Goal: Information Seeking & Learning: Check status

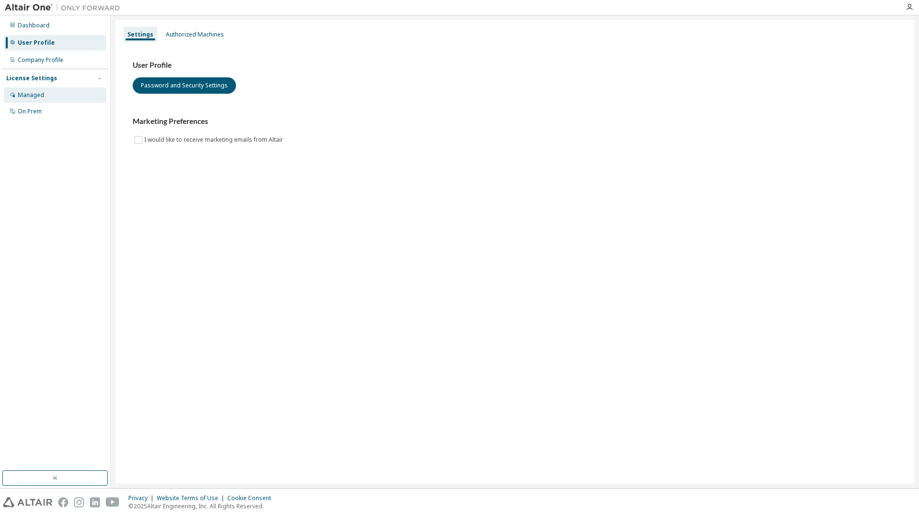
click at [32, 95] on div "Managed" at bounding box center [31, 95] width 26 height 8
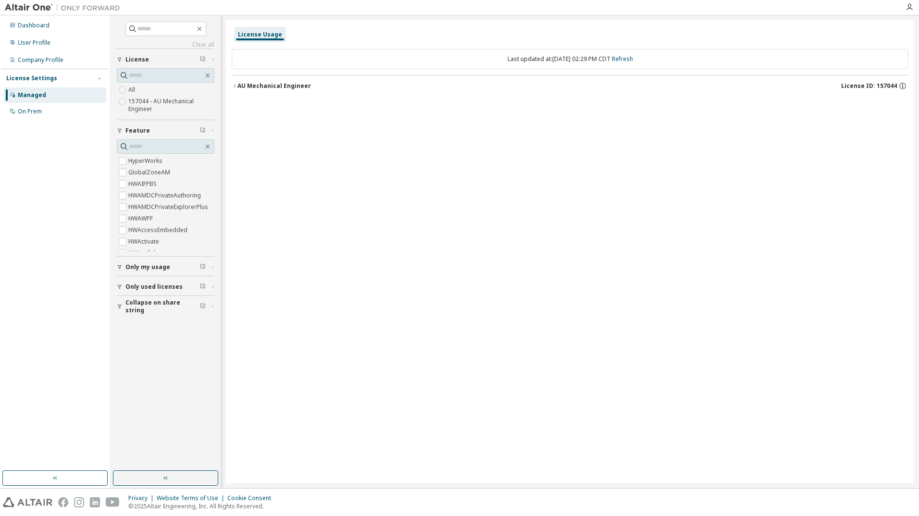
click at [118, 269] on icon "button" at bounding box center [120, 267] width 6 height 6
click at [161, 288] on span "Only used licenses" at bounding box center [153, 287] width 57 height 8
click at [160, 283] on span "Only used licenses" at bounding box center [153, 287] width 57 height 8
click at [28, 110] on div "On Prem" at bounding box center [30, 112] width 24 height 8
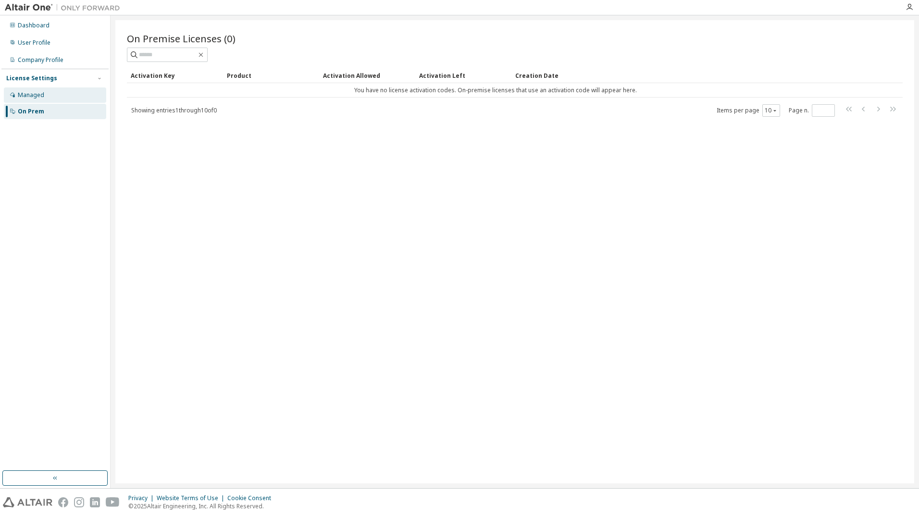
click at [33, 97] on div "Managed" at bounding box center [31, 95] width 26 height 8
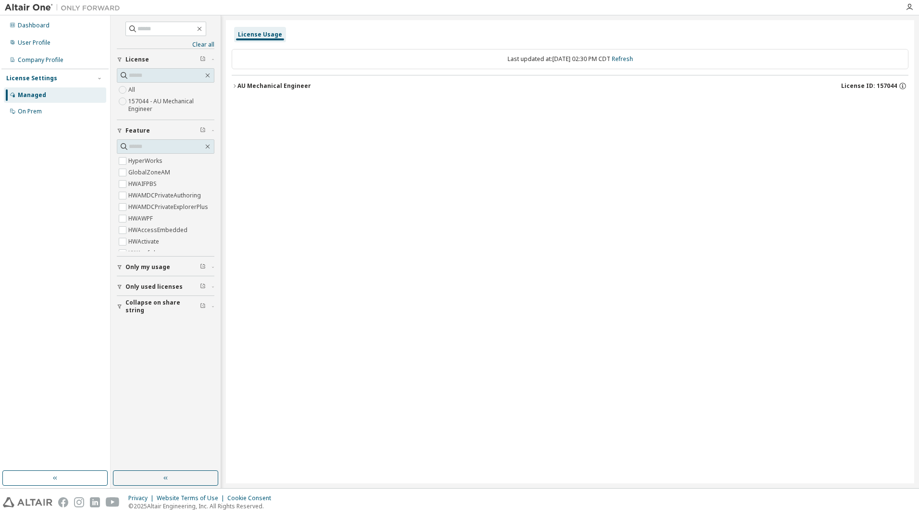
click at [237, 87] on div "AU Mechanical Engineer" at bounding box center [274, 86] width 74 height 8
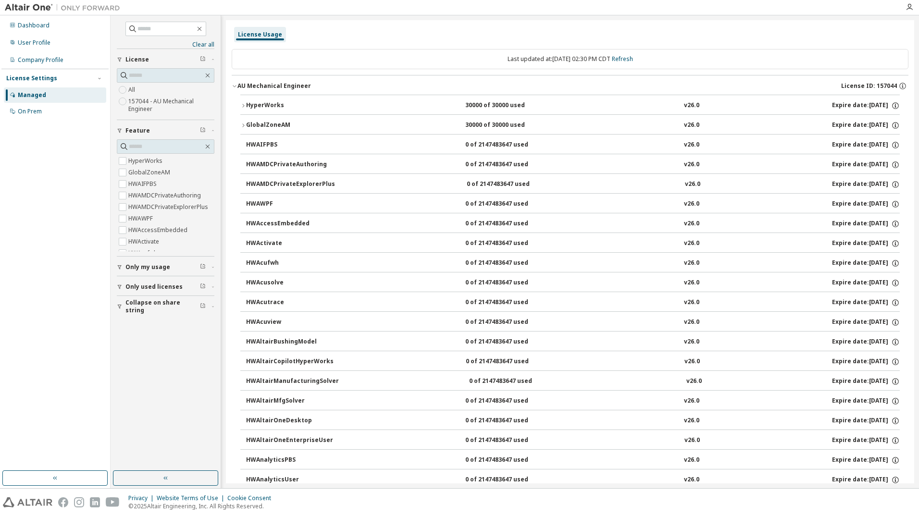
click at [248, 98] on button "HyperWorks 30000 of 30000 used v26.0 Expire date: 2026-04-21" at bounding box center [569, 105] width 659 height 21
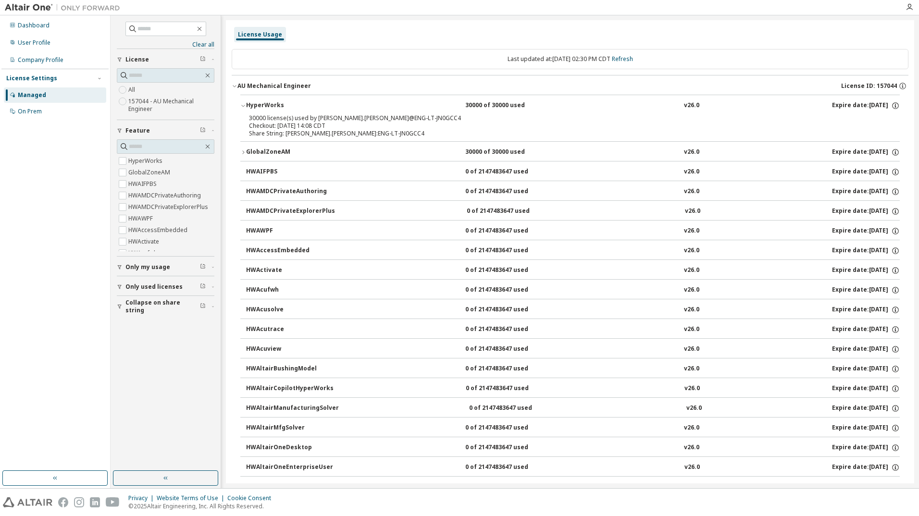
click at [264, 120] on div "30000 license(s) used by david.woods@ENG-LT-JN0GCC4" at bounding box center [558, 118] width 619 height 8
click at [24, 55] on div "Company Profile" at bounding box center [55, 59] width 102 height 15
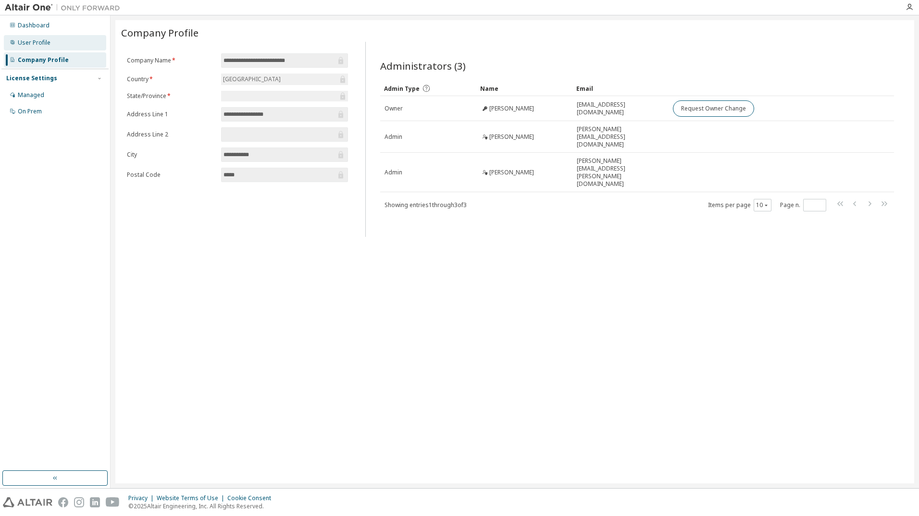
click at [28, 44] on div "User Profile" at bounding box center [34, 43] width 33 height 8
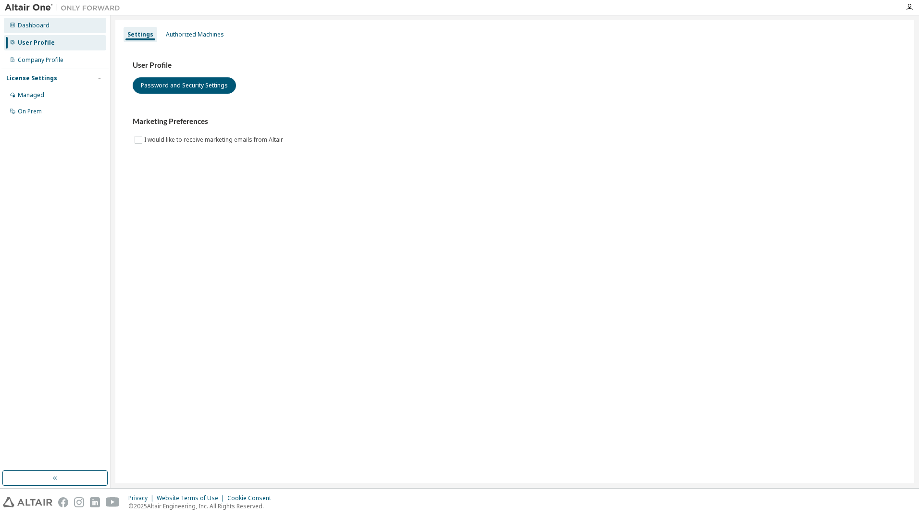
click at [30, 26] on div "Dashboard" at bounding box center [34, 26] width 32 height 8
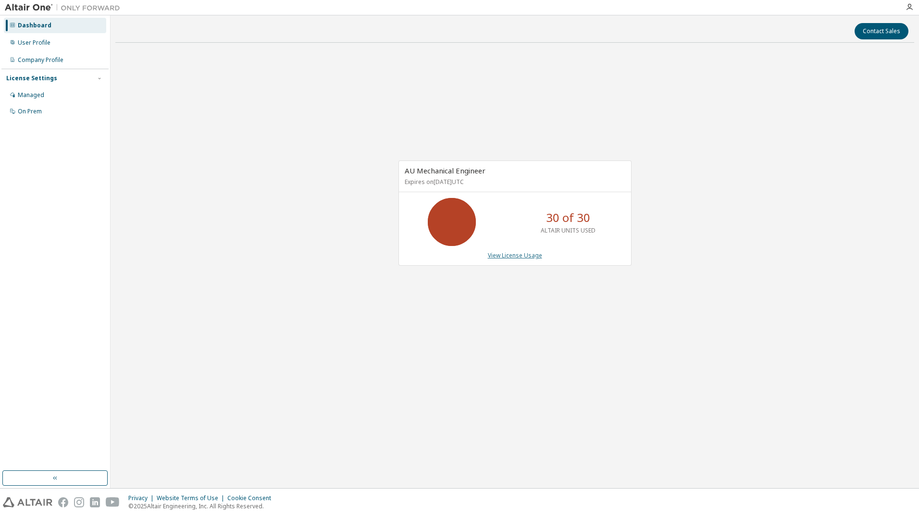
click at [521, 258] on link "View License Usage" at bounding box center [515, 255] width 54 height 8
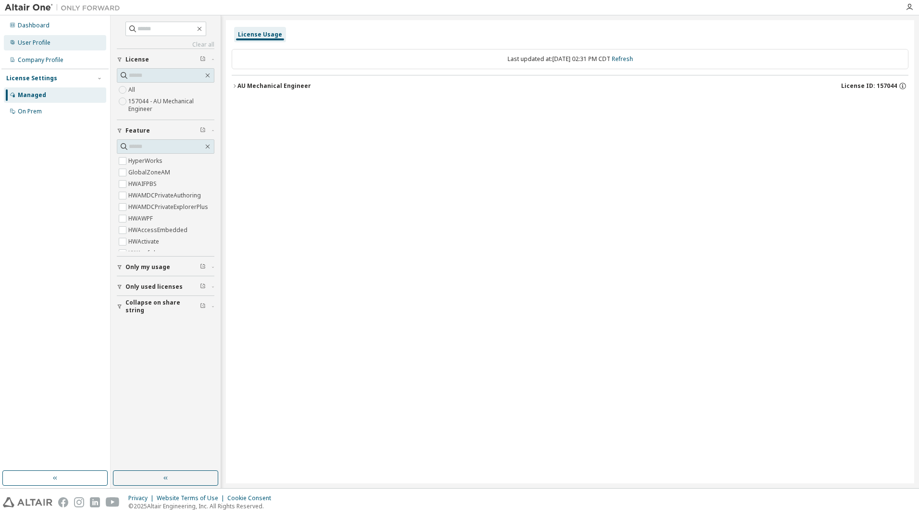
click at [24, 39] on div "User Profile" at bounding box center [34, 43] width 33 height 8
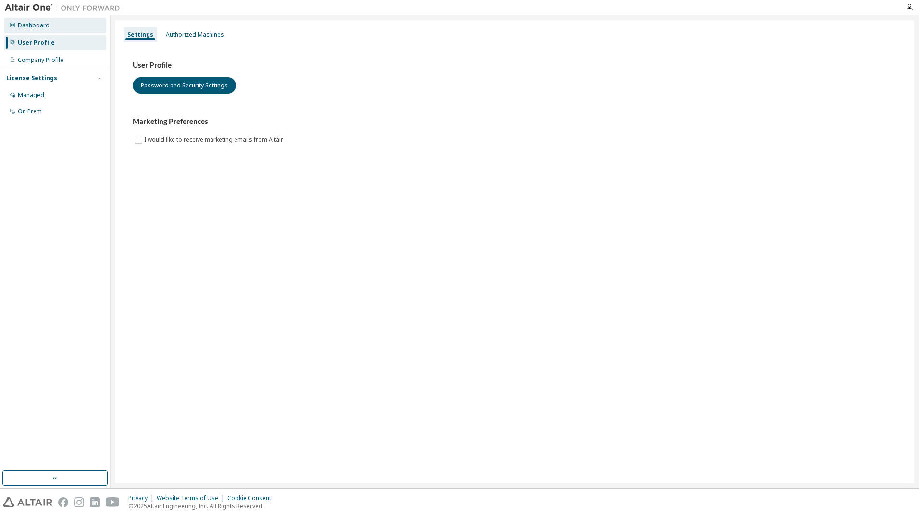
click at [25, 25] on div "Dashboard" at bounding box center [34, 26] width 32 height 8
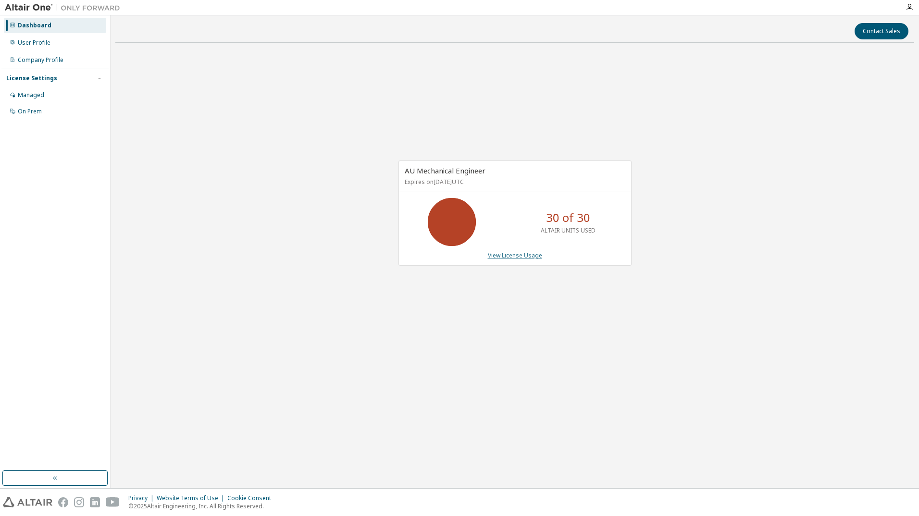
click at [521, 255] on link "View License Usage" at bounding box center [515, 255] width 54 height 8
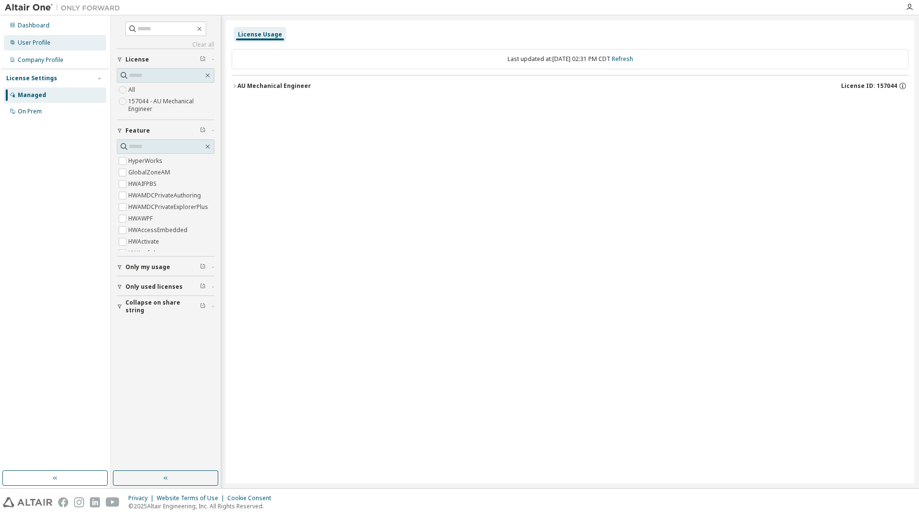
click at [28, 44] on div "User Profile" at bounding box center [34, 43] width 33 height 8
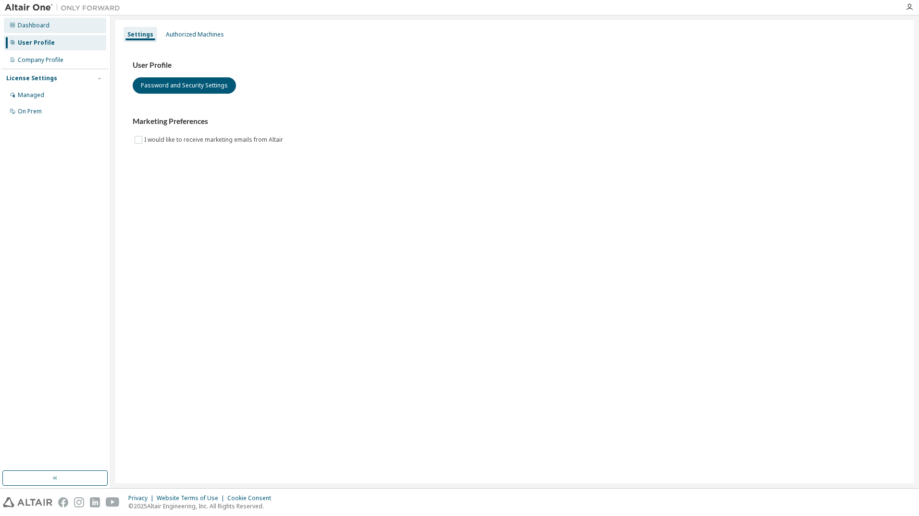
click at [26, 27] on div "Dashboard" at bounding box center [34, 26] width 32 height 8
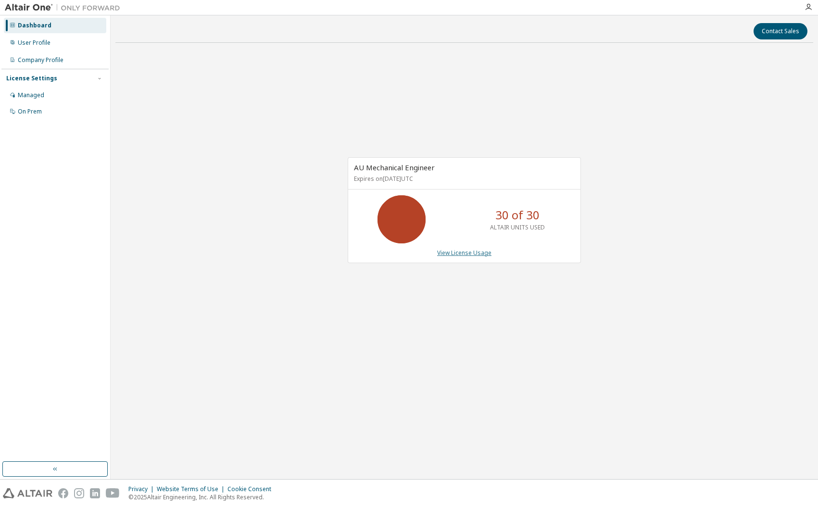
click at [454, 253] on link "View License Usage" at bounding box center [464, 253] width 54 height 8
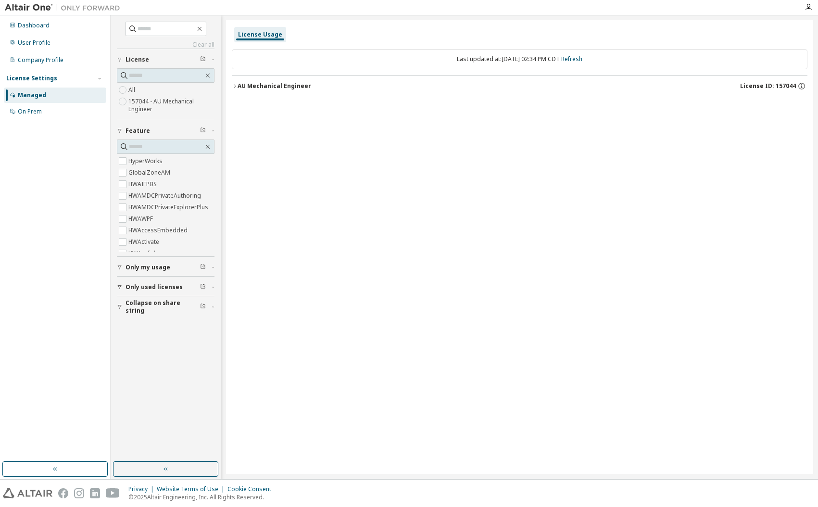
click at [288, 195] on div "License Usage Last updated at: Mon 2025-09-29 02:34 PM CDT Refresh AU Mechanica…" at bounding box center [519, 247] width 587 height 454
click at [17, 47] on div "User Profile" at bounding box center [55, 42] width 102 height 15
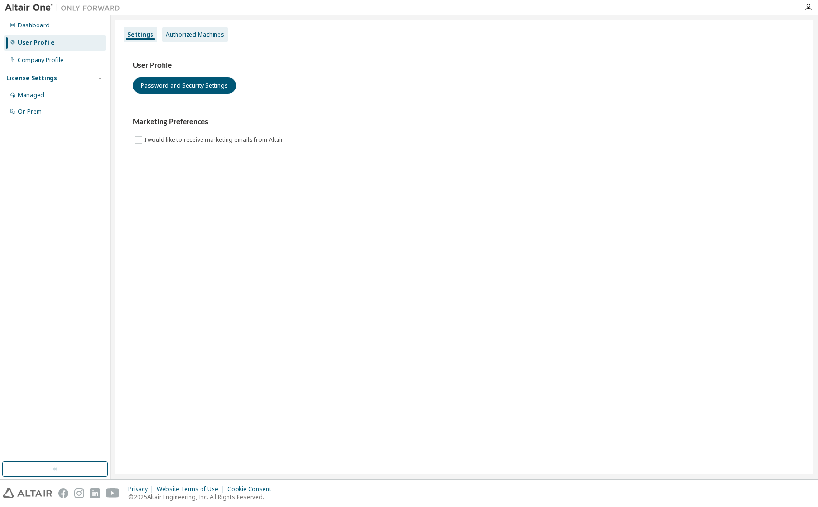
click at [208, 33] on div "Authorized Machines" at bounding box center [195, 35] width 58 height 8
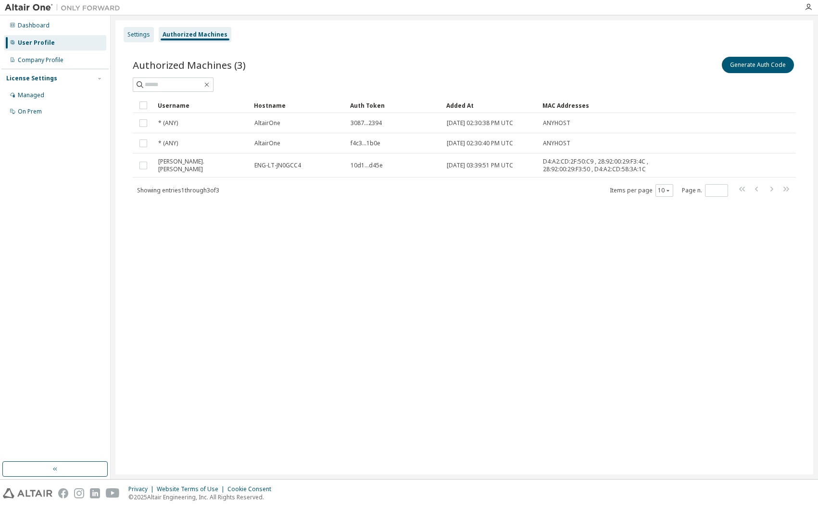
click at [135, 33] on div "Settings" at bounding box center [138, 35] width 23 height 8
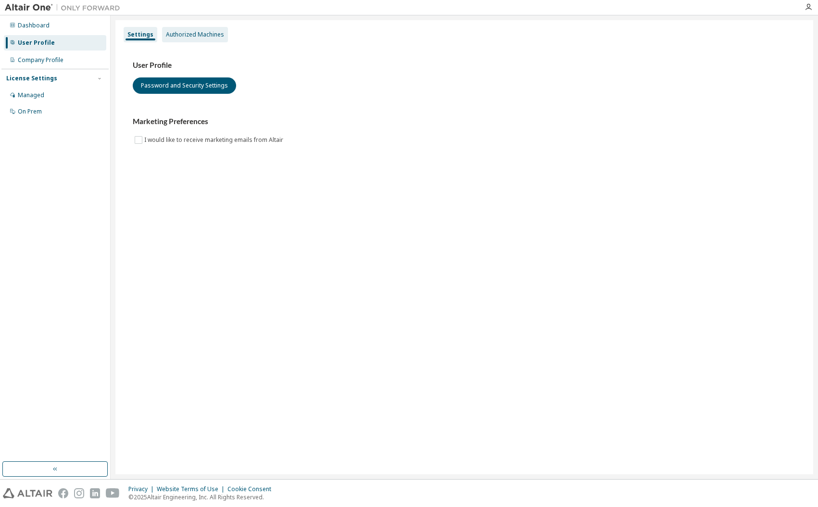
click at [202, 32] on div "Authorized Machines" at bounding box center [195, 35] width 58 height 8
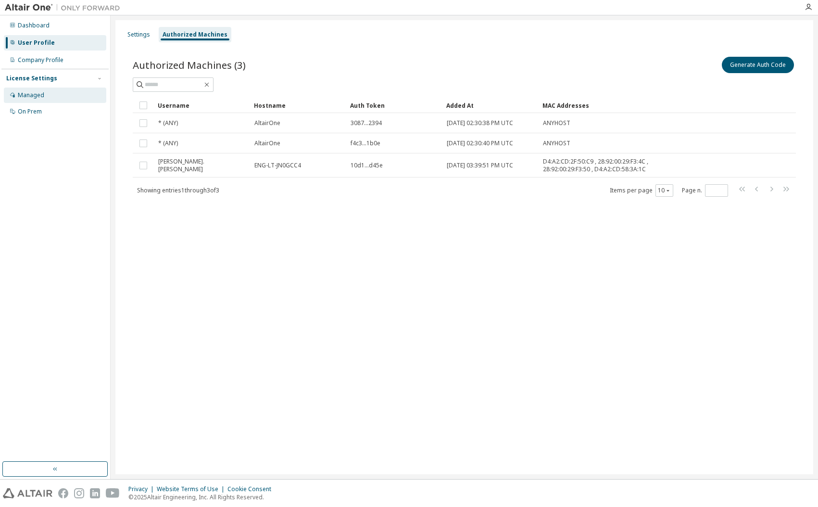
click at [32, 95] on div "Managed" at bounding box center [31, 95] width 26 height 8
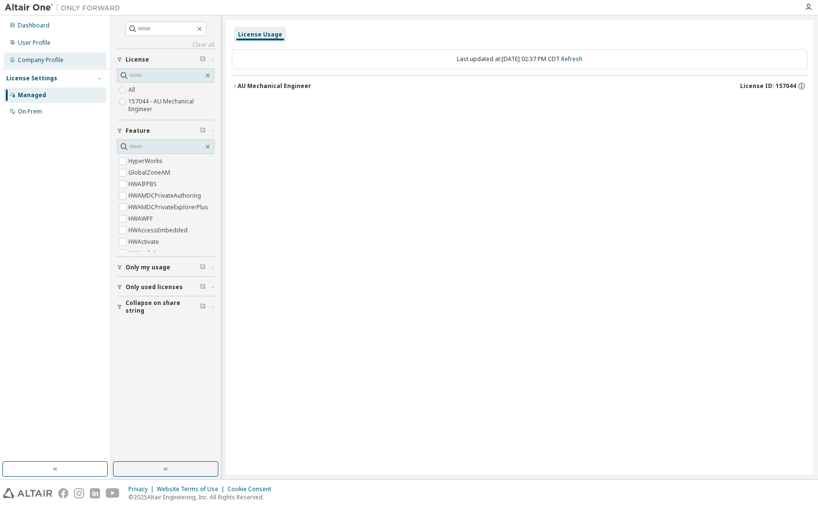
click at [47, 61] on div "Company Profile" at bounding box center [41, 60] width 46 height 8
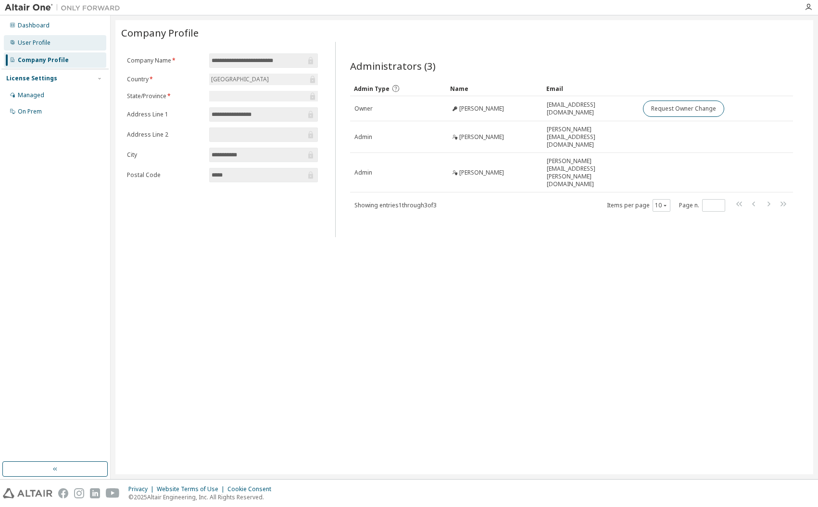
click at [39, 43] on div "User Profile" at bounding box center [34, 43] width 33 height 8
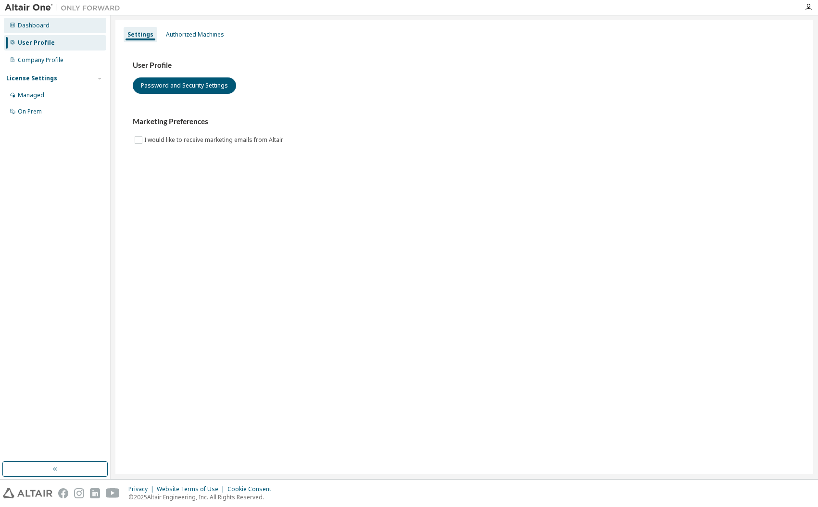
click at [33, 23] on div "Dashboard" at bounding box center [34, 26] width 32 height 8
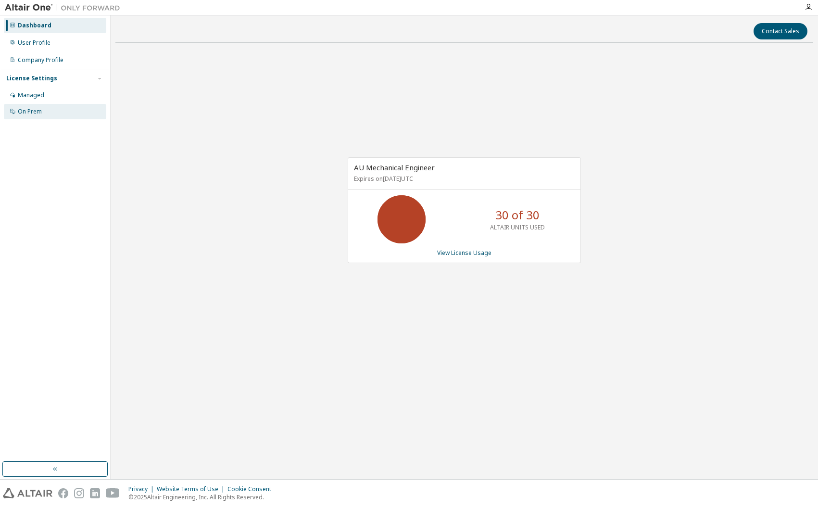
click at [23, 108] on div "On Prem" at bounding box center [30, 112] width 24 height 8
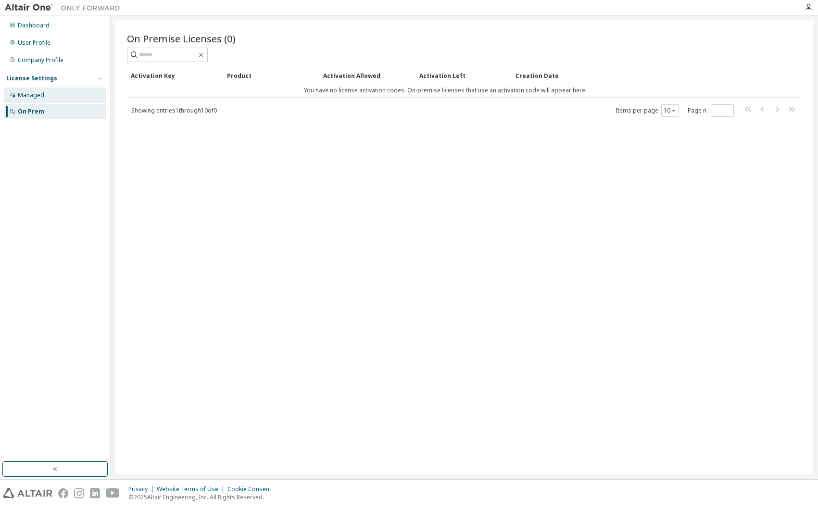
click at [30, 93] on div "Managed" at bounding box center [31, 95] width 26 height 8
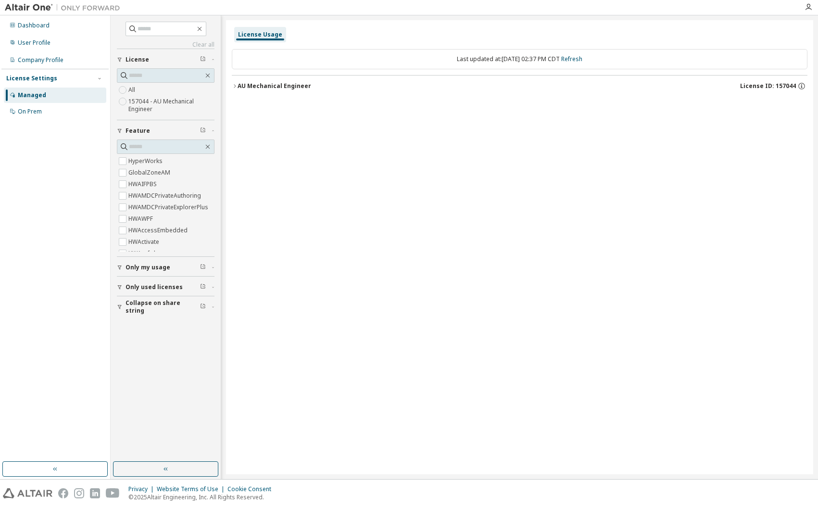
click at [159, 286] on span "Only used licenses" at bounding box center [153, 287] width 57 height 8
click at [546, 246] on div "License Usage Last updated at: Mon 2025-09-29 02:37 PM CDT Refresh AU Mechanica…" at bounding box center [519, 247] width 587 height 454
click at [234, 85] on icon "button" at bounding box center [235, 85] width 2 height 3
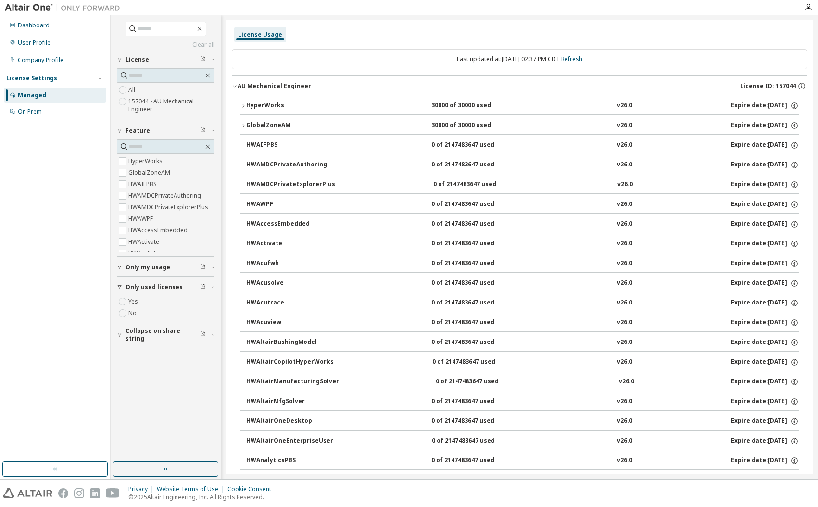
click at [458, 106] on div "30000 of 30000 used" at bounding box center [474, 105] width 87 height 9
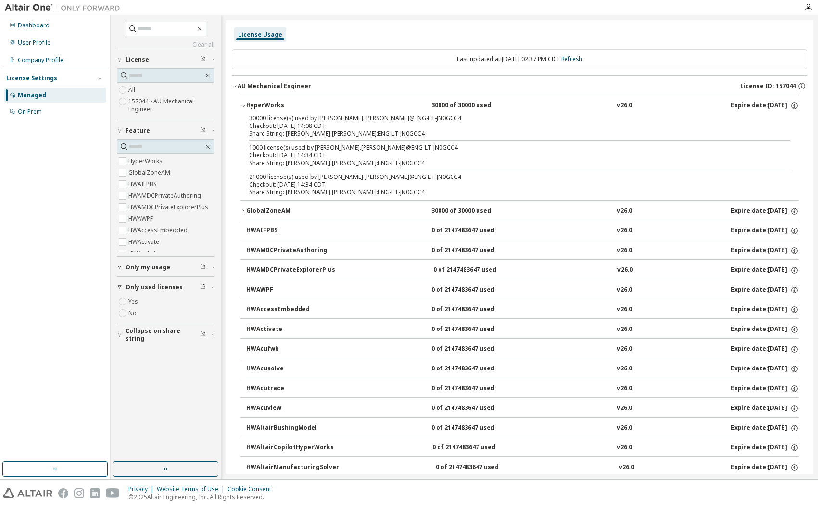
click at [289, 127] on div "Checkout: 2025-09-29 14:08 CDT" at bounding box center [508, 126] width 518 height 8
drag, startPoint x: 314, startPoint y: 162, endPoint x: 280, endPoint y: 159, distance: 34.2
click at [280, 159] on div "Share String: david.woods:ENG-LT-JN0GCC4" at bounding box center [508, 163] width 518 height 8
click at [299, 190] on div "Share String: david.woods:ENG-LT-JN0GCC4" at bounding box center [508, 192] width 518 height 8
click at [26, 43] on div "User Profile" at bounding box center [34, 43] width 33 height 8
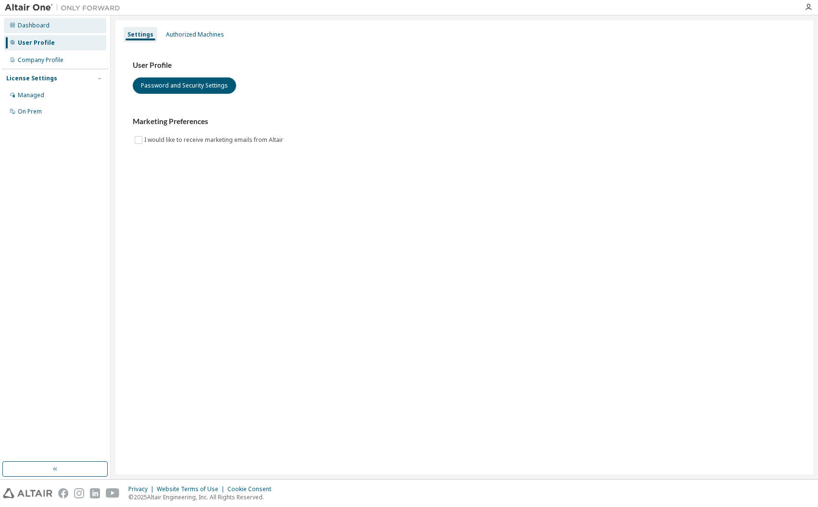
click at [32, 27] on div "Dashboard" at bounding box center [34, 26] width 32 height 8
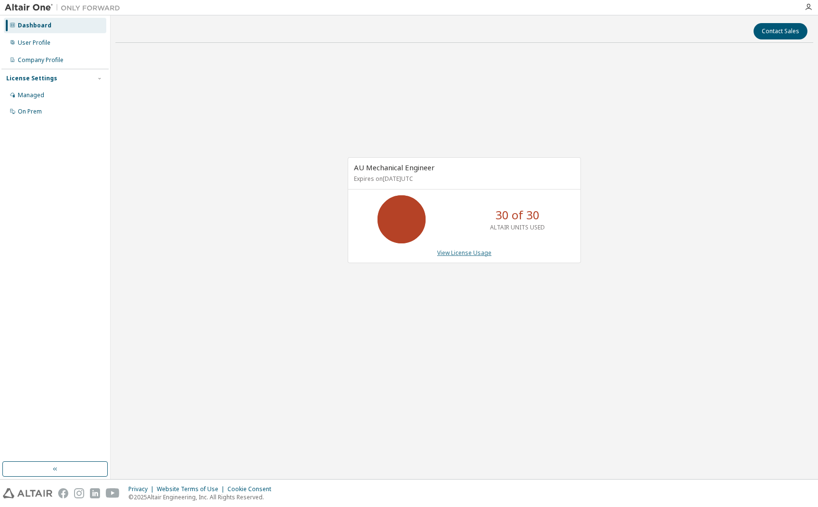
click at [465, 253] on link "View License Usage" at bounding box center [464, 253] width 54 height 8
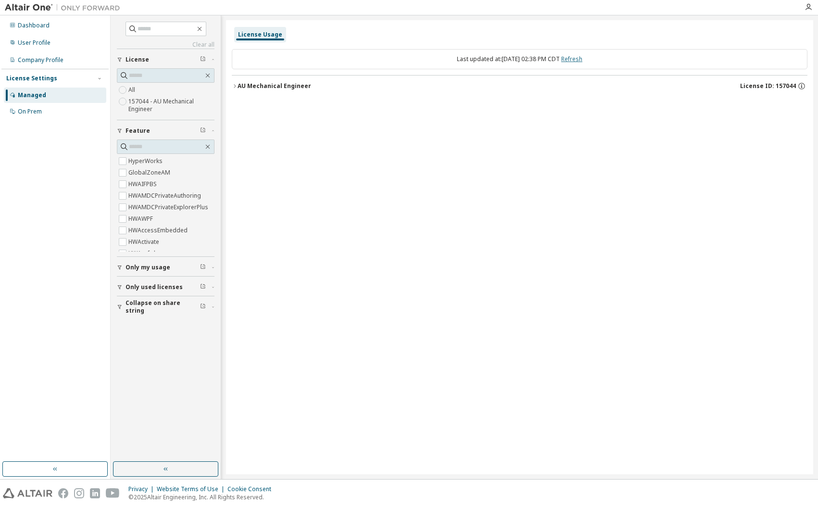
click at [582, 62] on link "Refresh" at bounding box center [571, 59] width 21 height 8
click at [233, 84] on icon "button" at bounding box center [235, 86] width 6 height 6
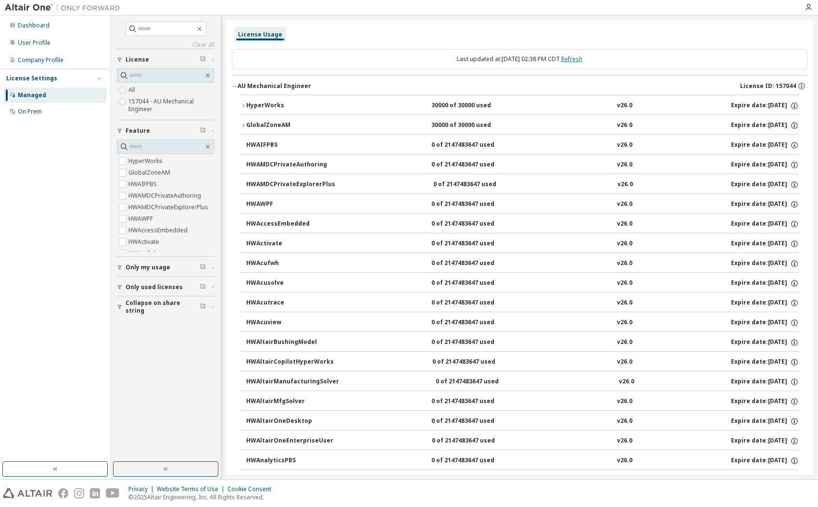
click at [578, 58] on link "Refresh" at bounding box center [571, 59] width 21 height 8
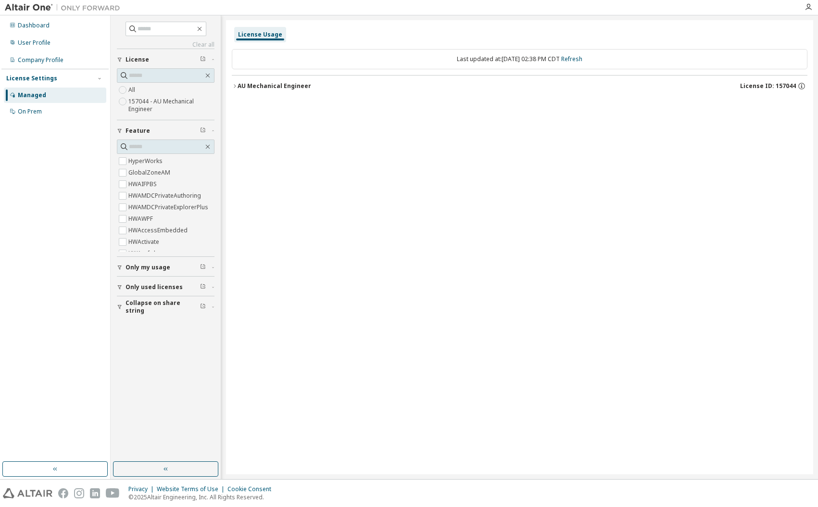
click at [234, 83] on icon "button" at bounding box center [235, 86] width 6 height 6
